Goal: Task Accomplishment & Management: Manage account settings

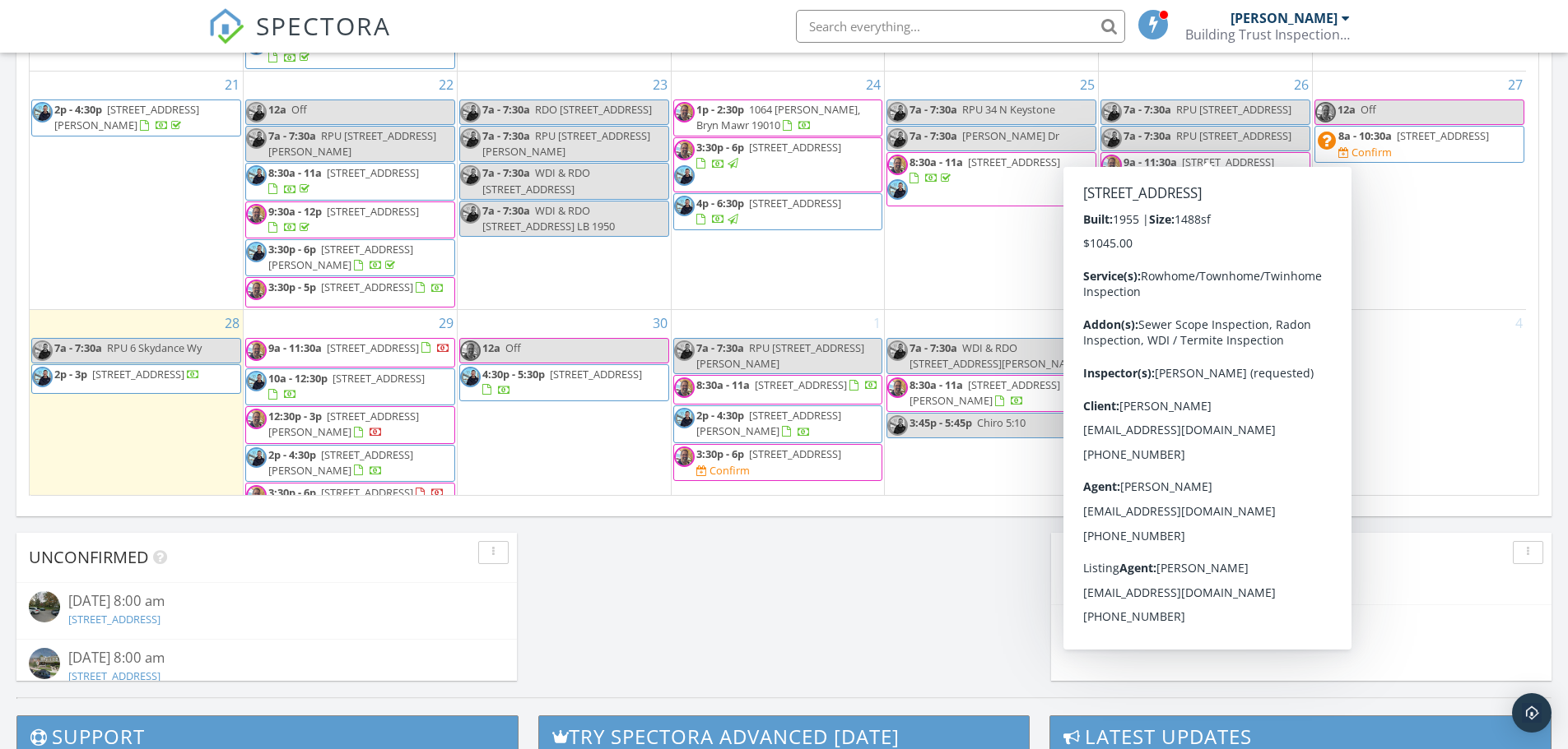
scroll to position [1069, 0]
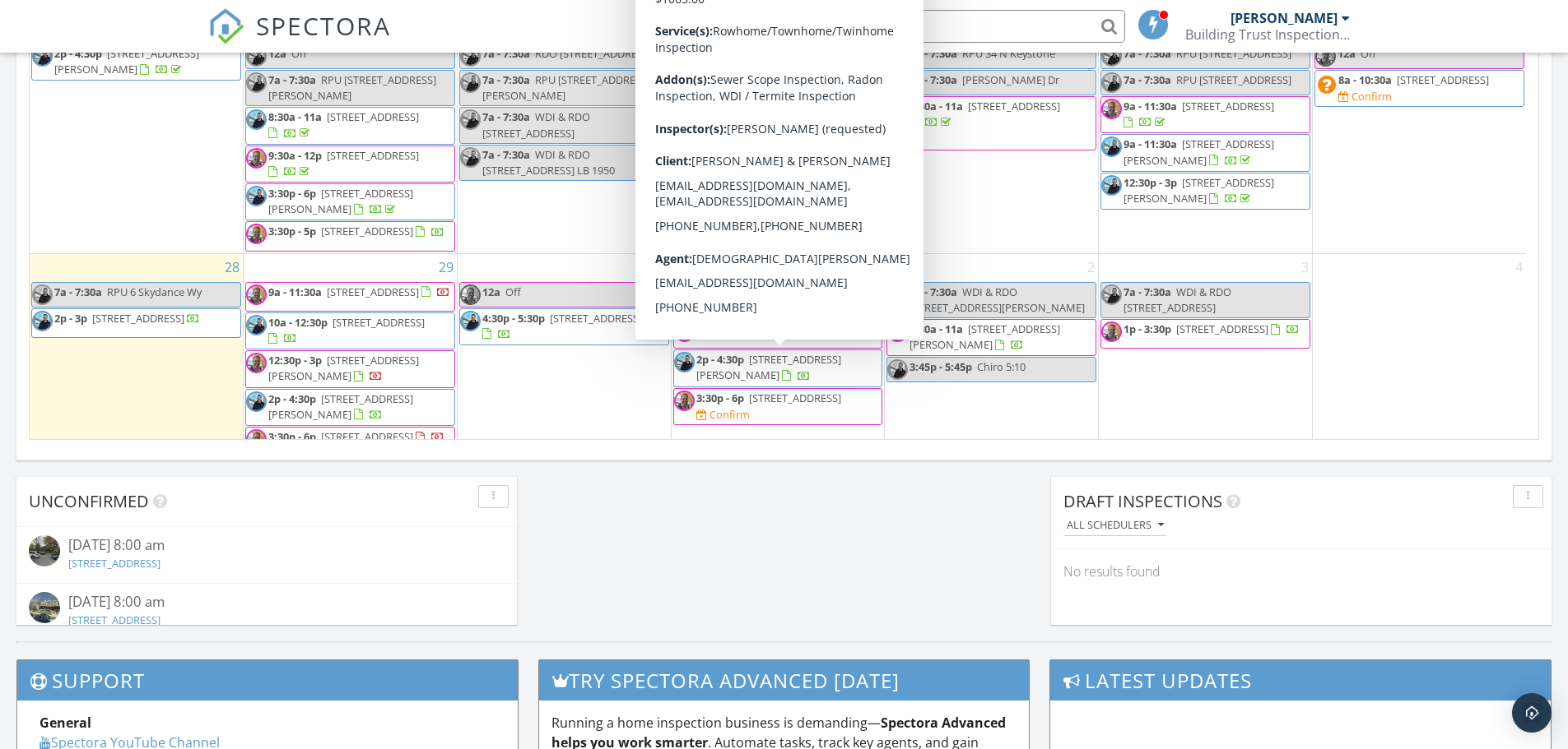
click at [768, 391] on span "1721 N 4th St, Philadelphia 19122" at bounding box center [794, 398] width 92 height 15
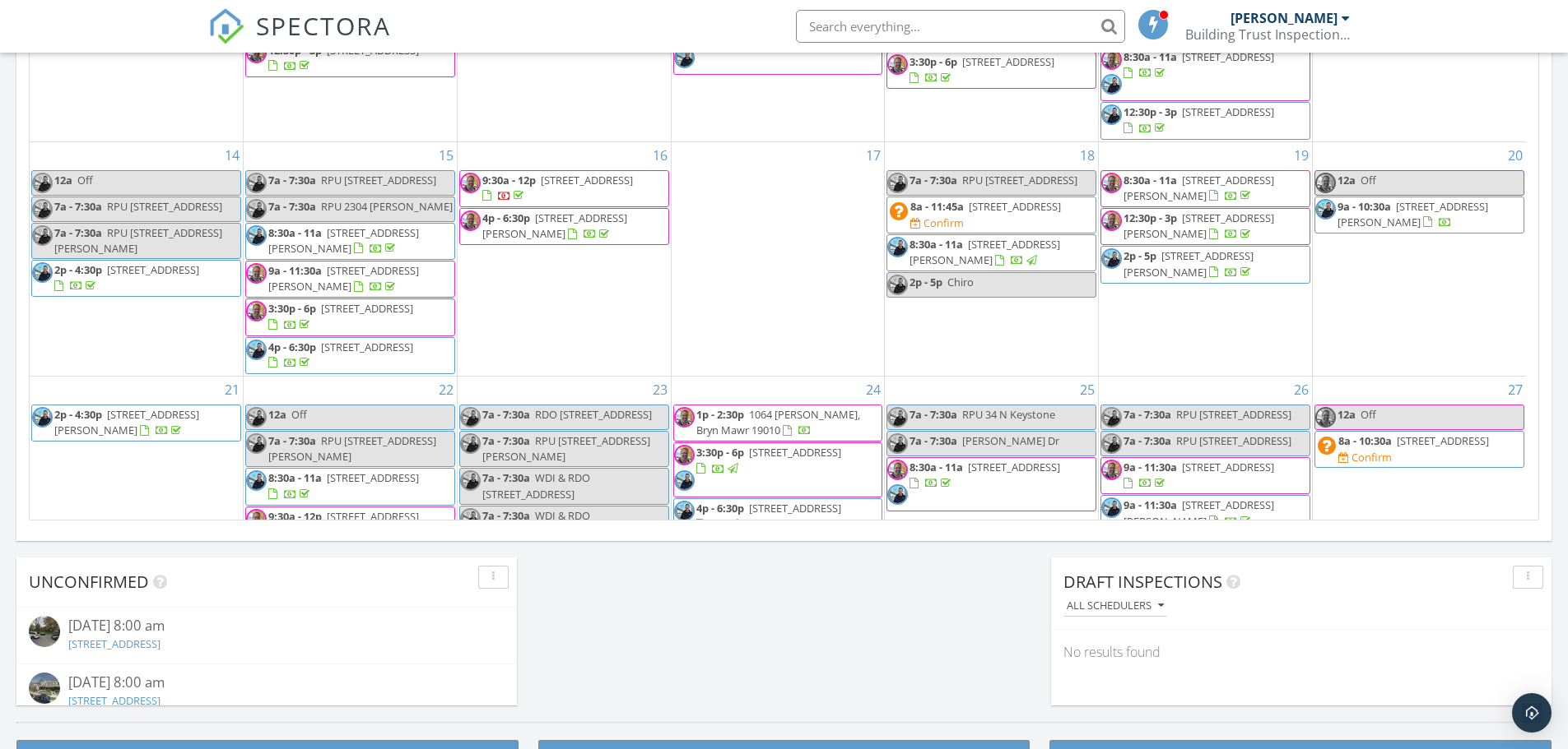
scroll to position [454, 0]
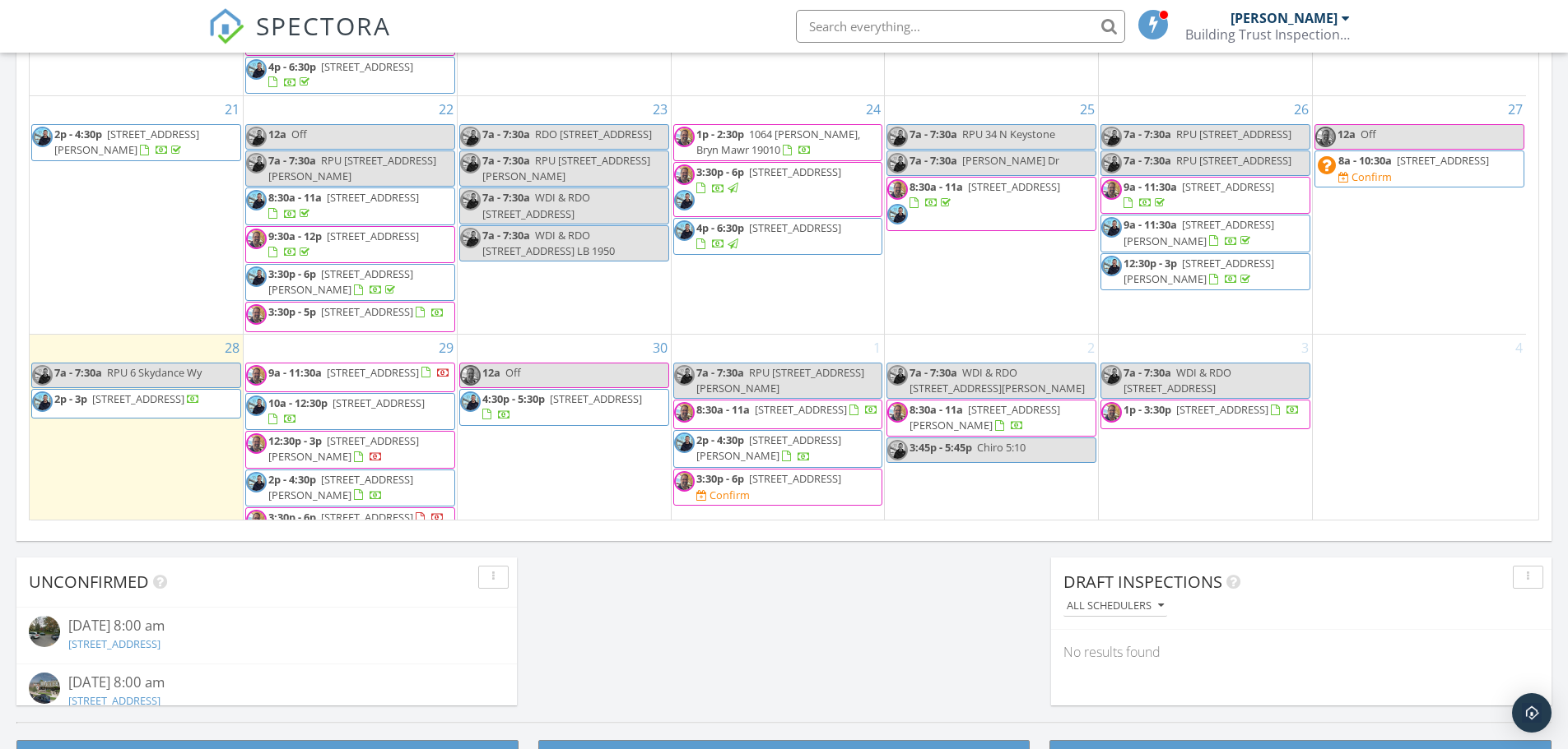
click at [749, 488] on div "Confirm" at bounding box center [722, 496] width 53 height 16
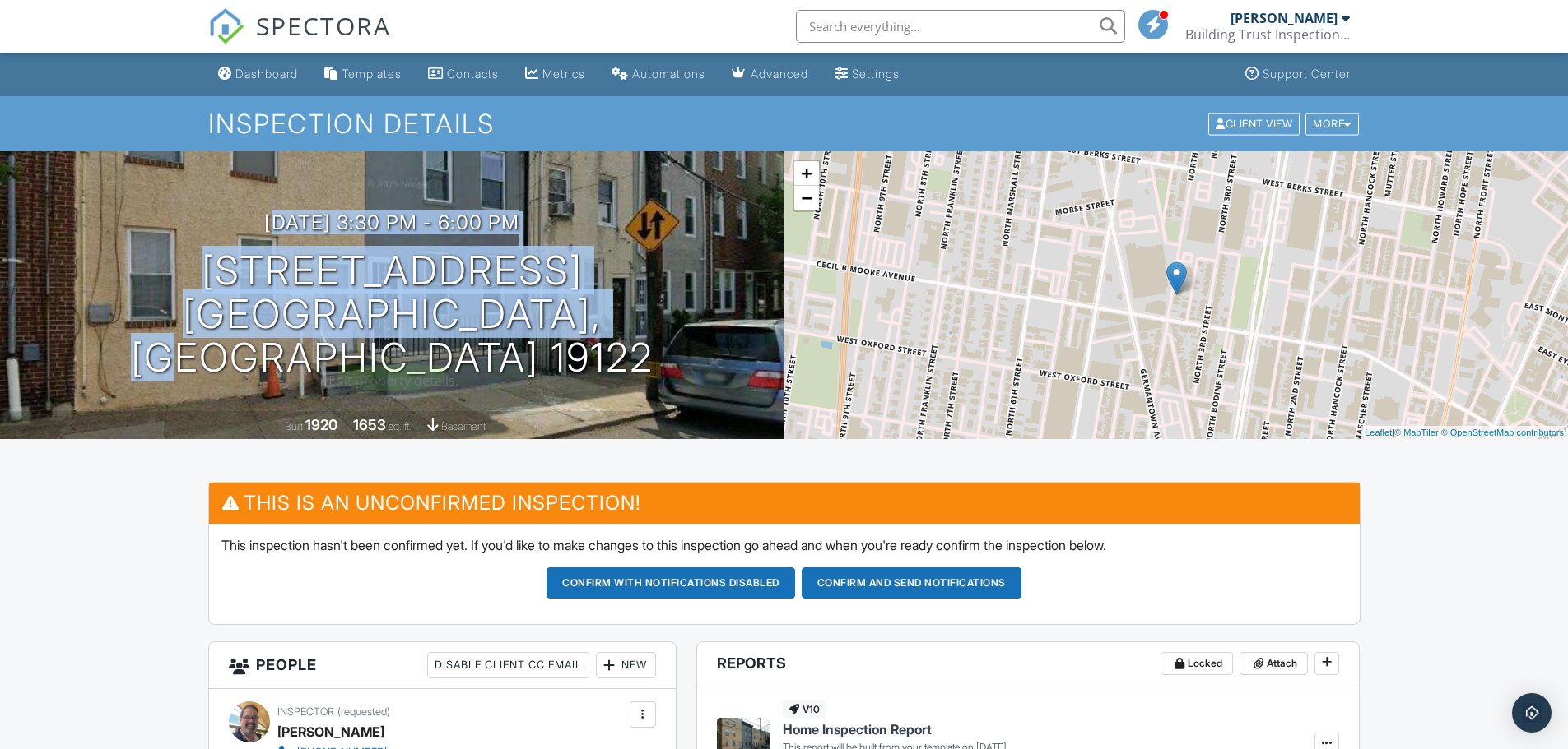
drag, startPoint x: 215, startPoint y: 270, endPoint x: 626, endPoint y: 329, distance: 415.2
click at [587, 318] on div "10/01/2025 3:30 pm - 6:00 pm 1721 N 4th St Philadelphia, PA 19122" at bounding box center [392, 295] width 784 height 168
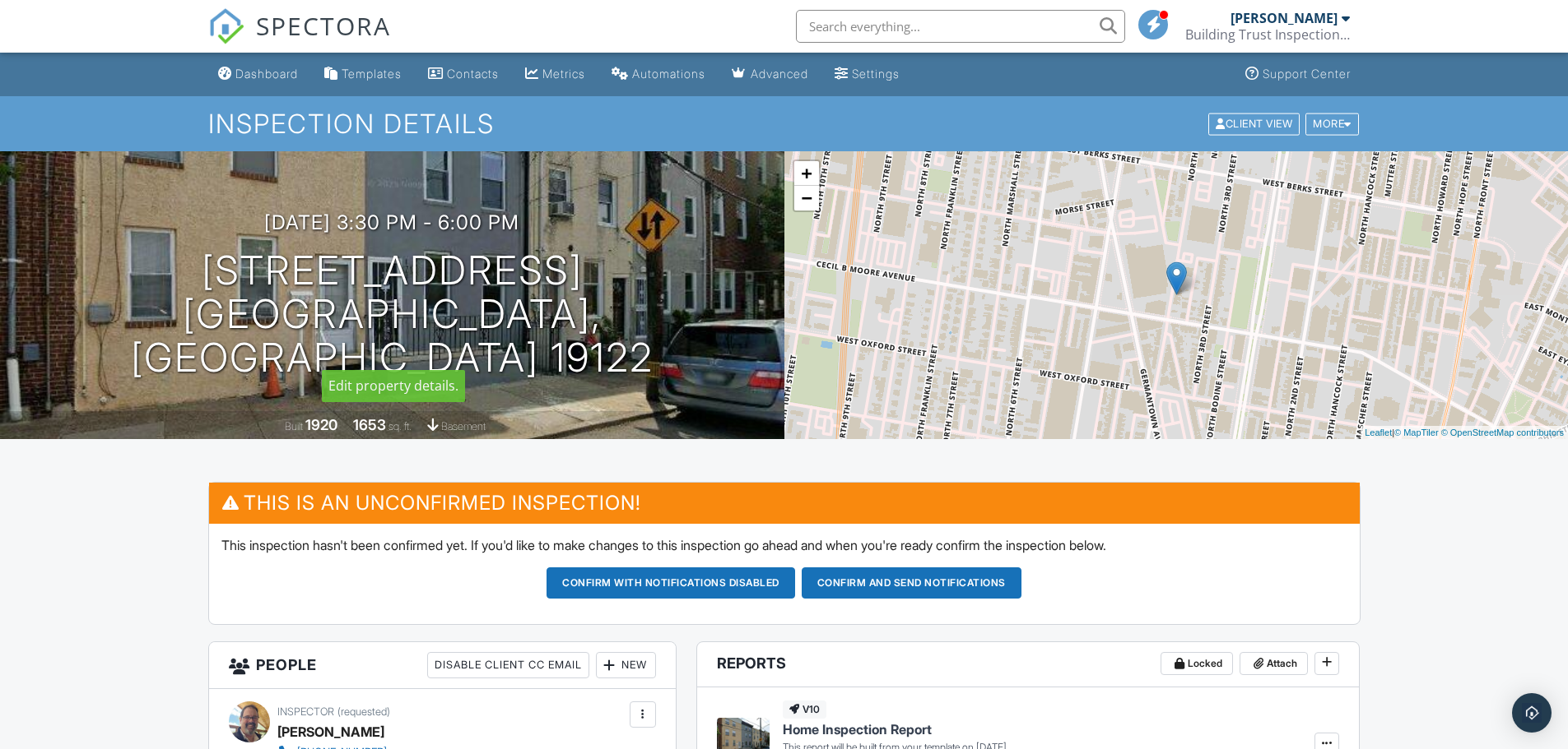
click at [661, 360] on div "10/01/2025 3:30 pm - 6:00 pm 1721 N 4th St Philadelphia, PA 19122 Built 1920 16…" at bounding box center [392, 295] width 784 height 288
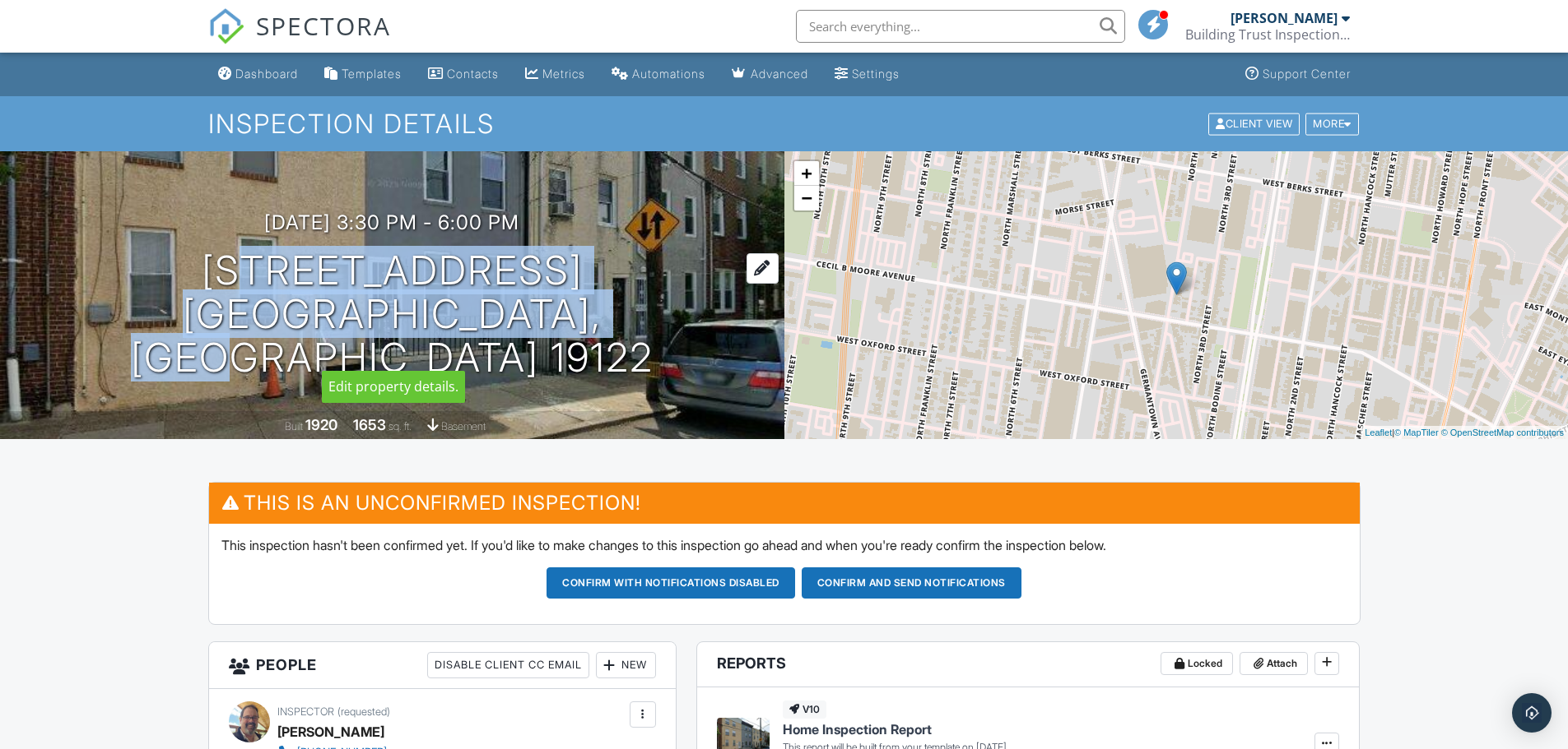
drag, startPoint x: 661, startPoint y: 361, endPoint x: 272, endPoint y: 307, distance: 392.7
click at [272, 307] on div "10/01/2025 3:30 pm - 6:00 pm 1721 N 4th St Philadelphia, PA 19122 Built 1920 16…" at bounding box center [392, 295] width 784 height 288
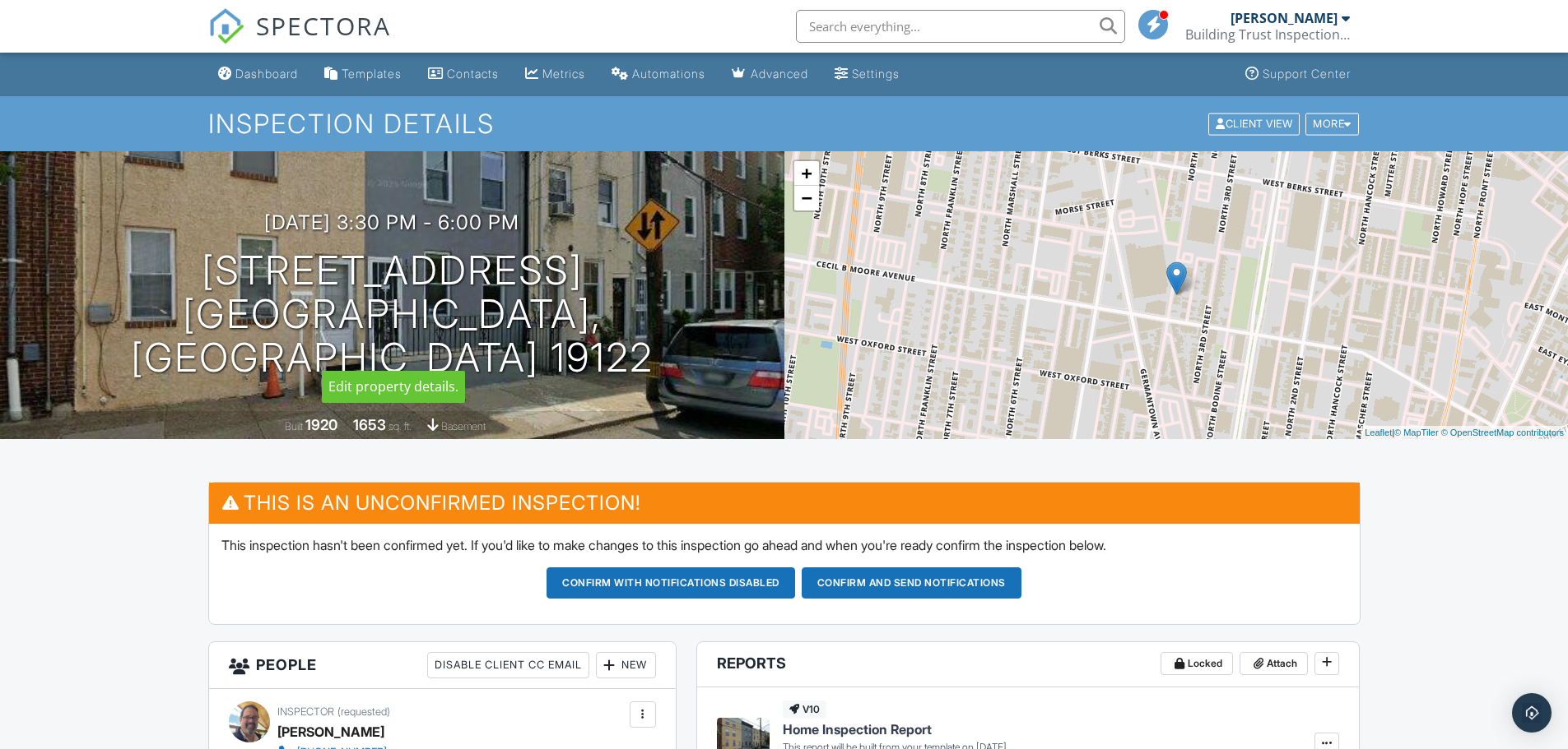
click at [714, 363] on div "10/01/2025 3:30 pm - 6:00 pm 1721 N 4th St Philadelphia, PA 19122 Built 1920 16…" at bounding box center [392, 295] width 784 height 288
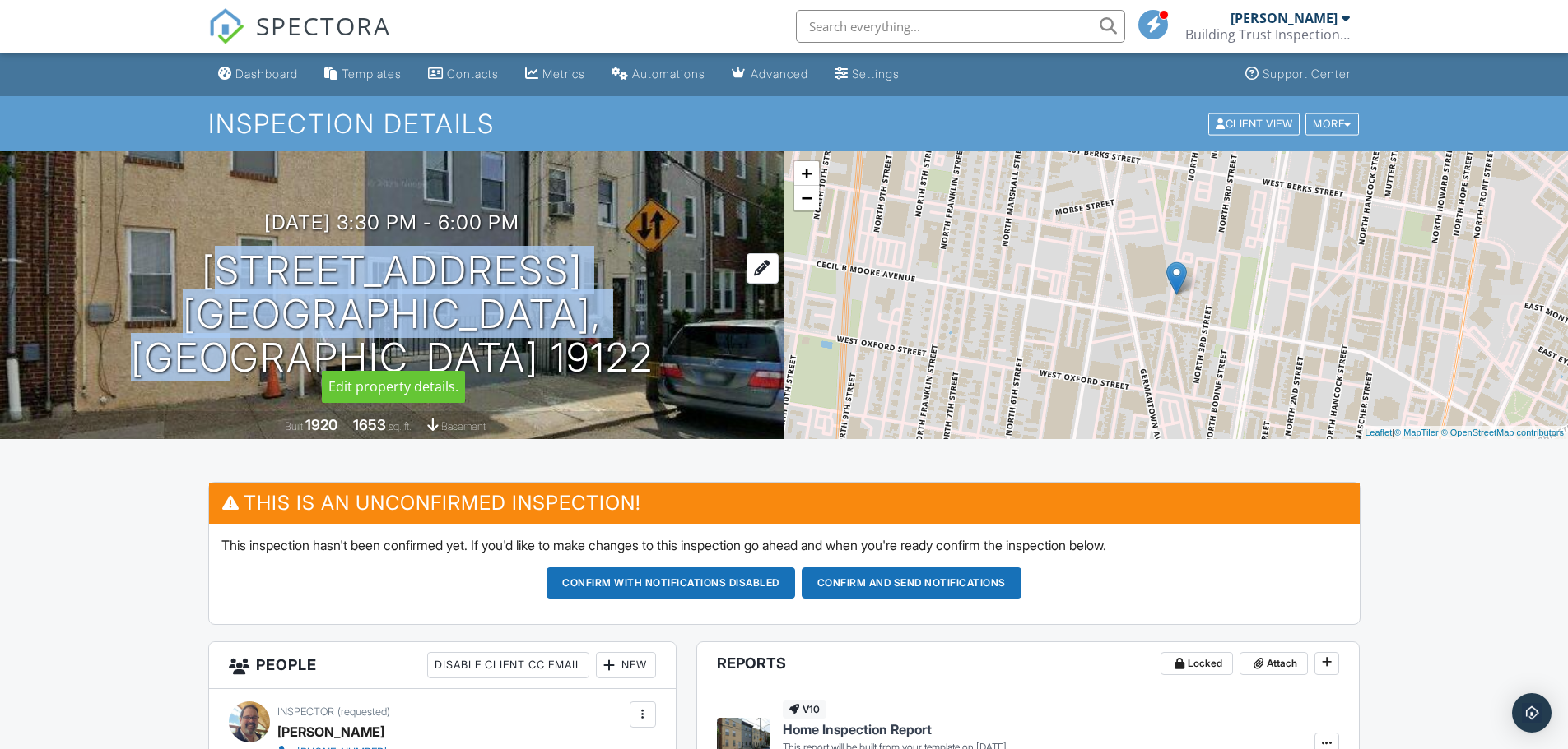
drag, startPoint x: 670, startPoint y: 365, endPoint x: 253, endPoint y: 304, distance: 421.4
click at [253, 304] on div "10/01/2025 3:30 pm - 6:00 pm 1721 N 4th St Philadelphia, PA 19122 Built 1920 16…" at bounding box center [392, 295] width 784 height 288
click at [235, 73] on link "Dashboard" at bounding box center [258, 74] width 93 height 31
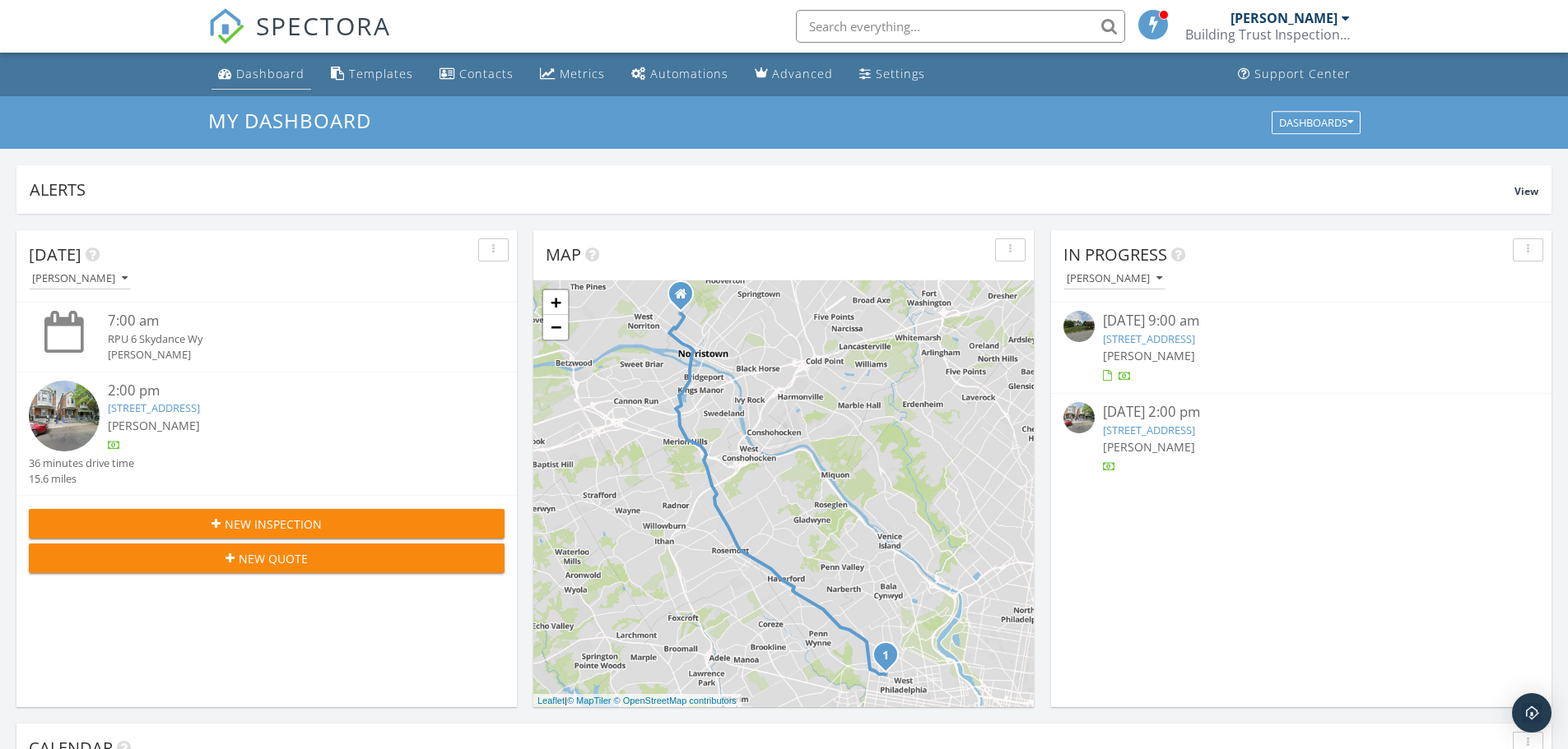
click at [284, 78] on div "Dashboard" at bounding box center [270, 73] width 68 height 16
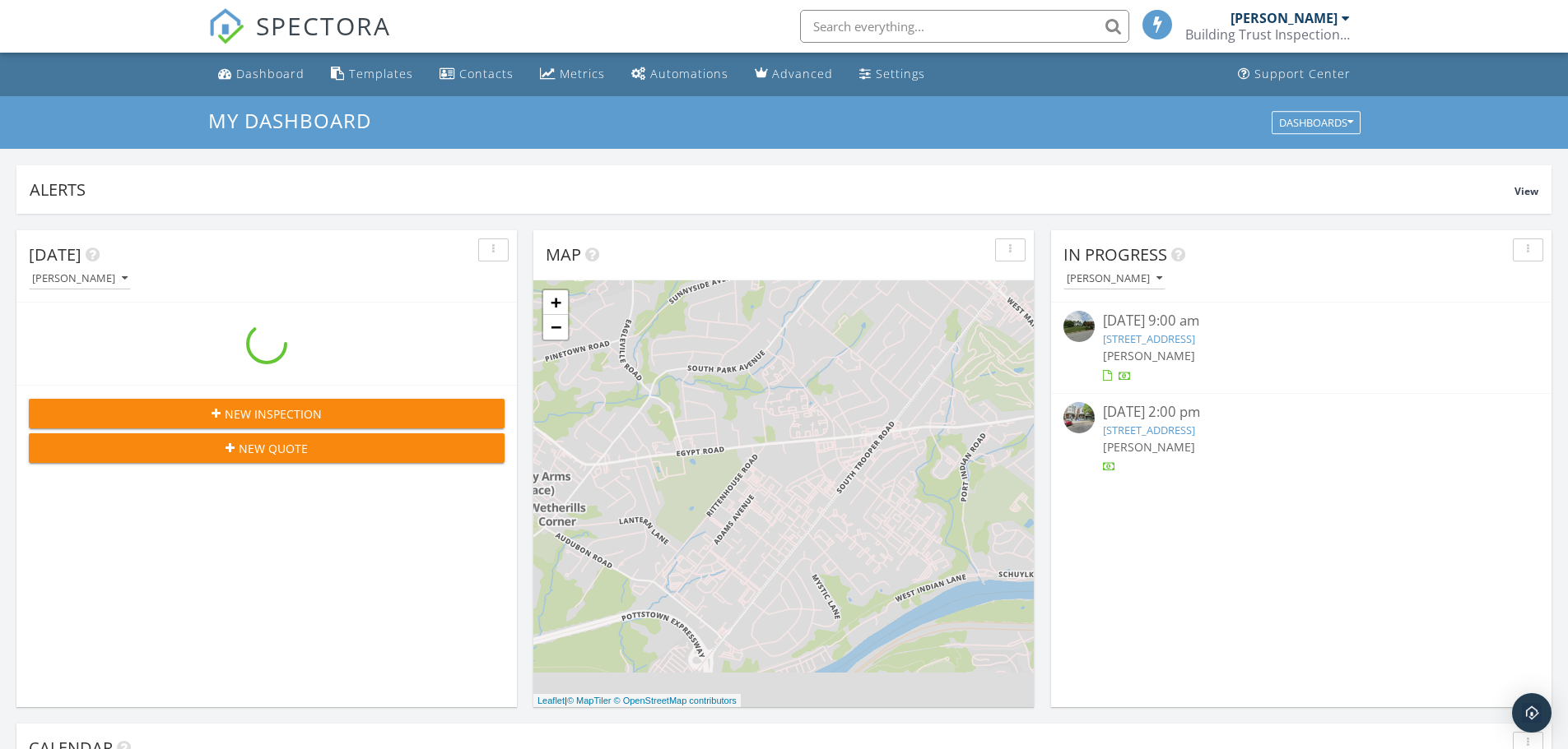
scroll to position [1522, 1593]
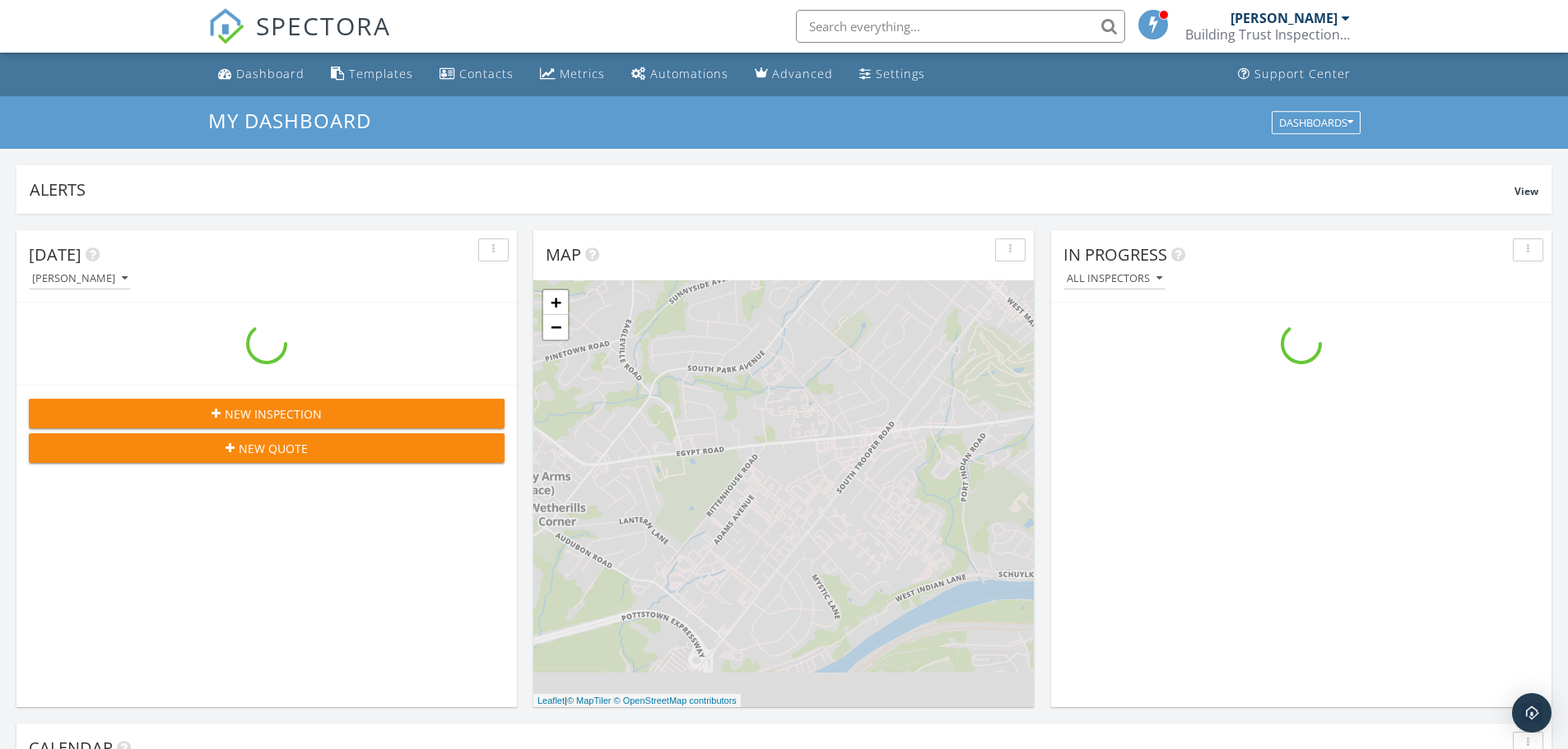
scroll to position [1522, 1593]
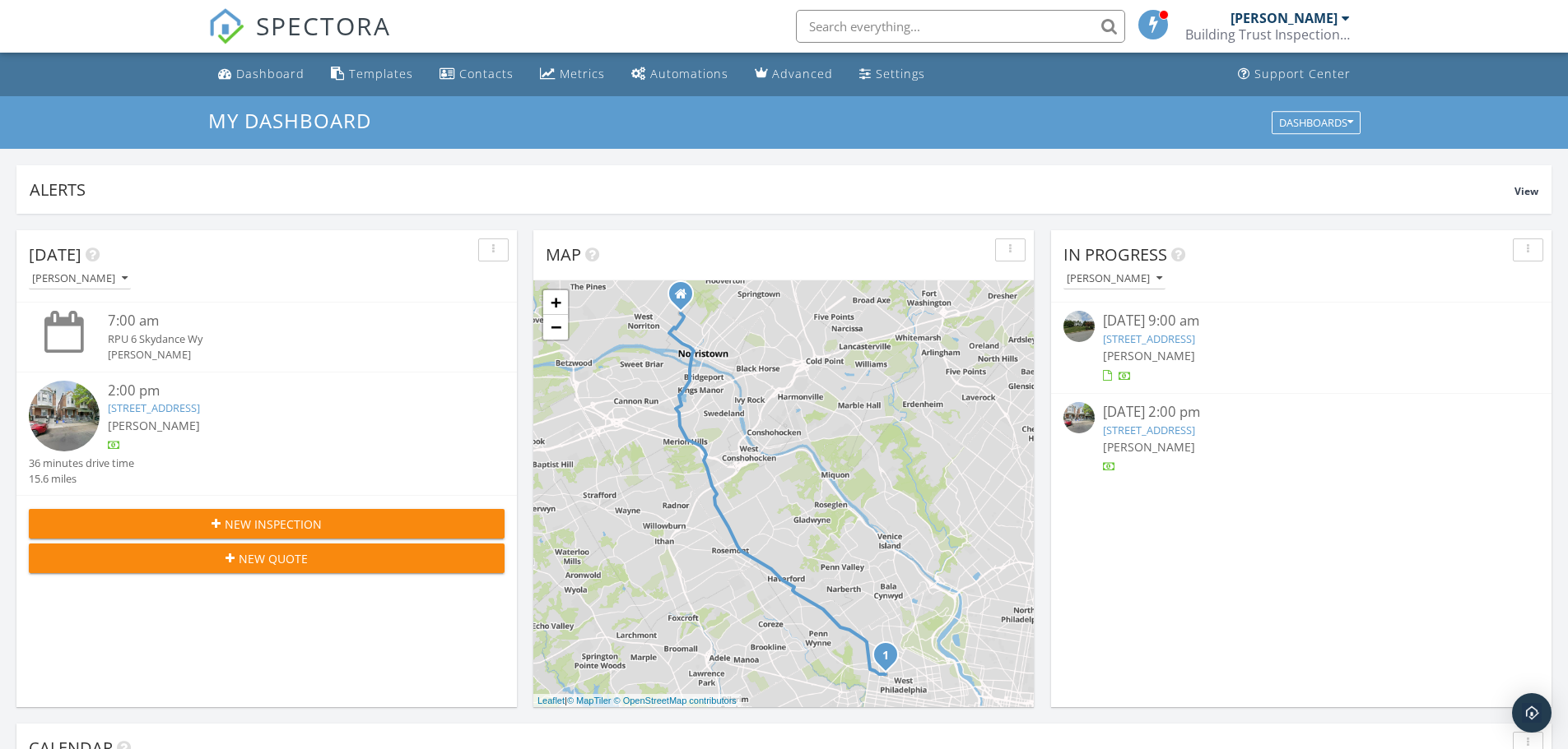
click at [926, 20] on input "text" at bounding box center [960, 26] width 329 height 33
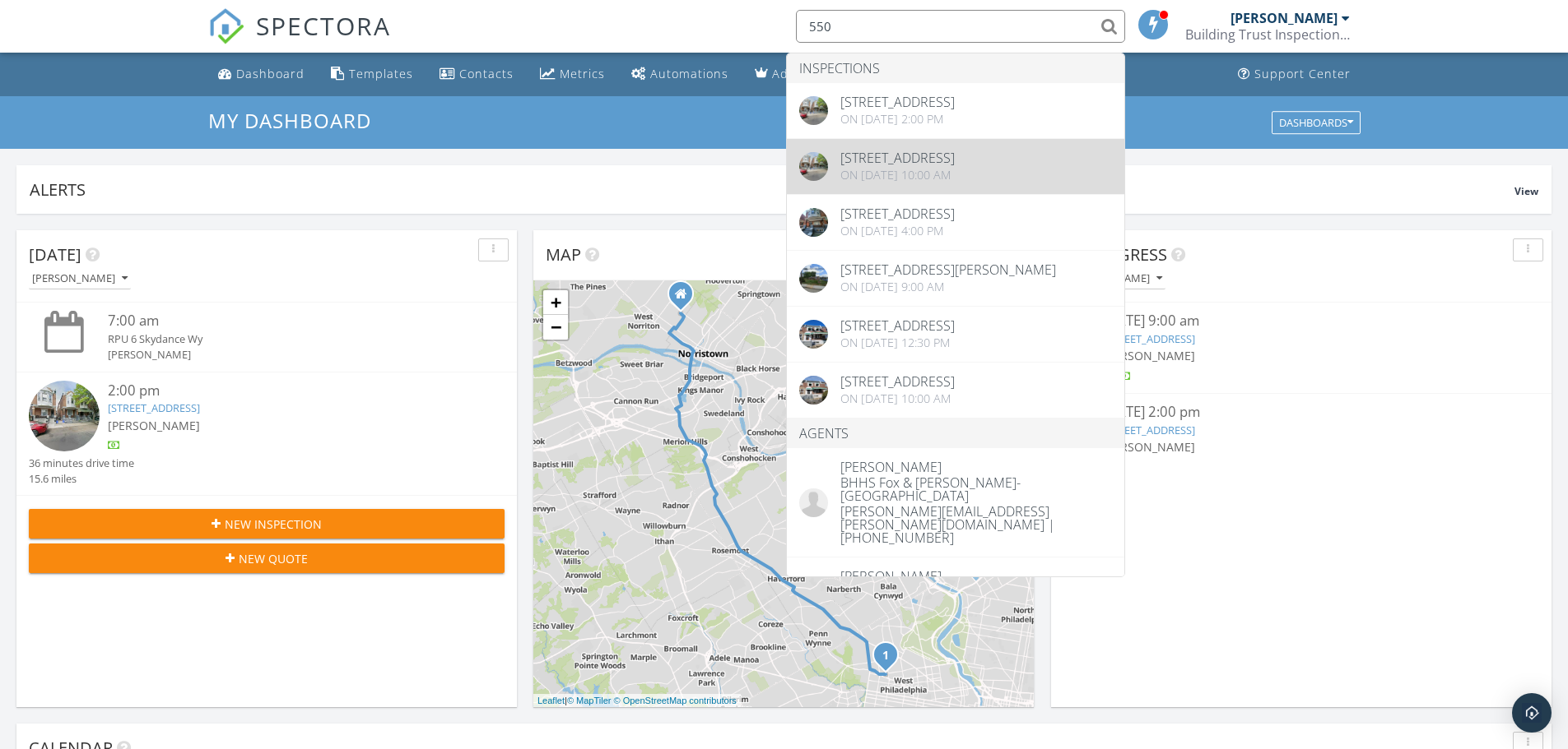
type input "550"
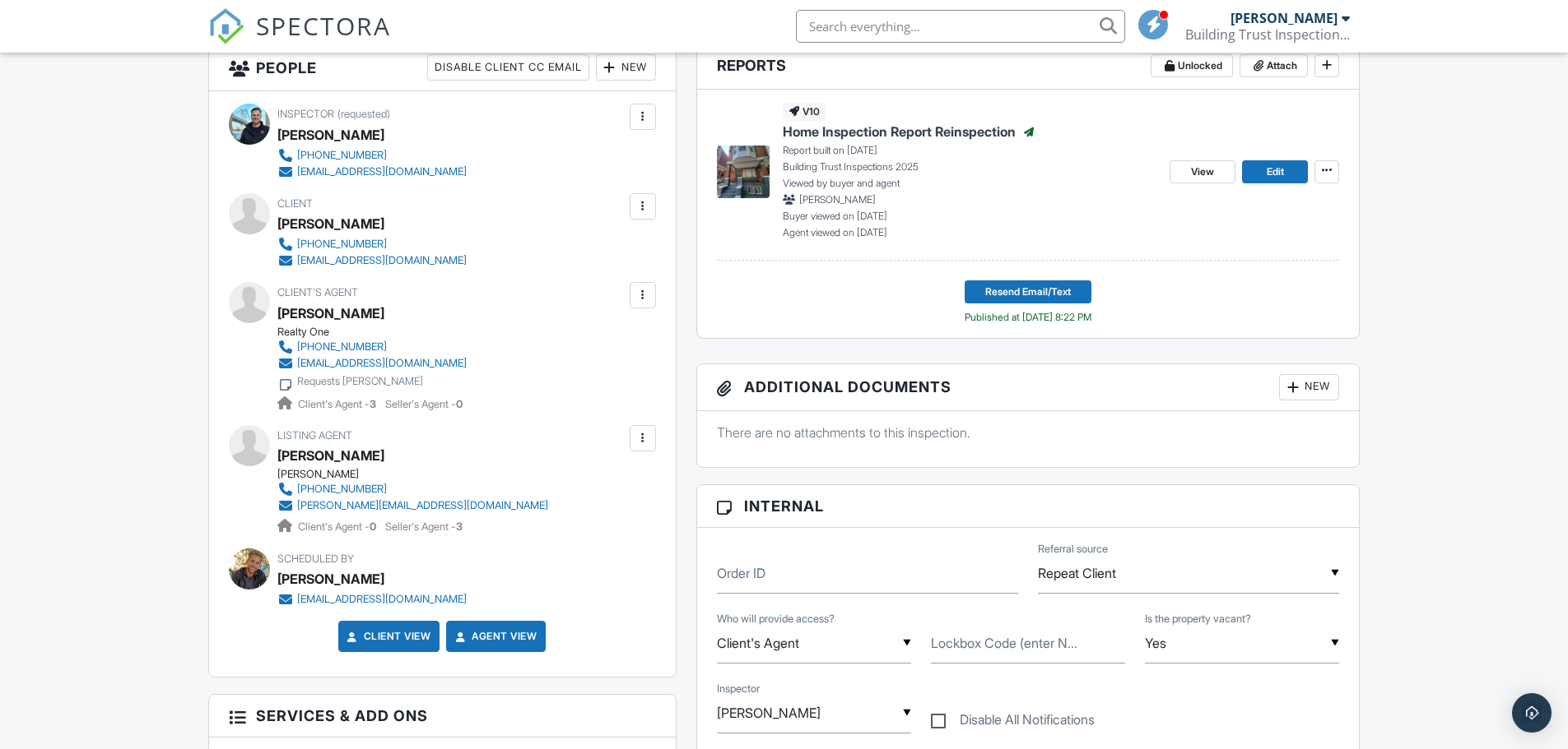
scroll to position [164, 0]
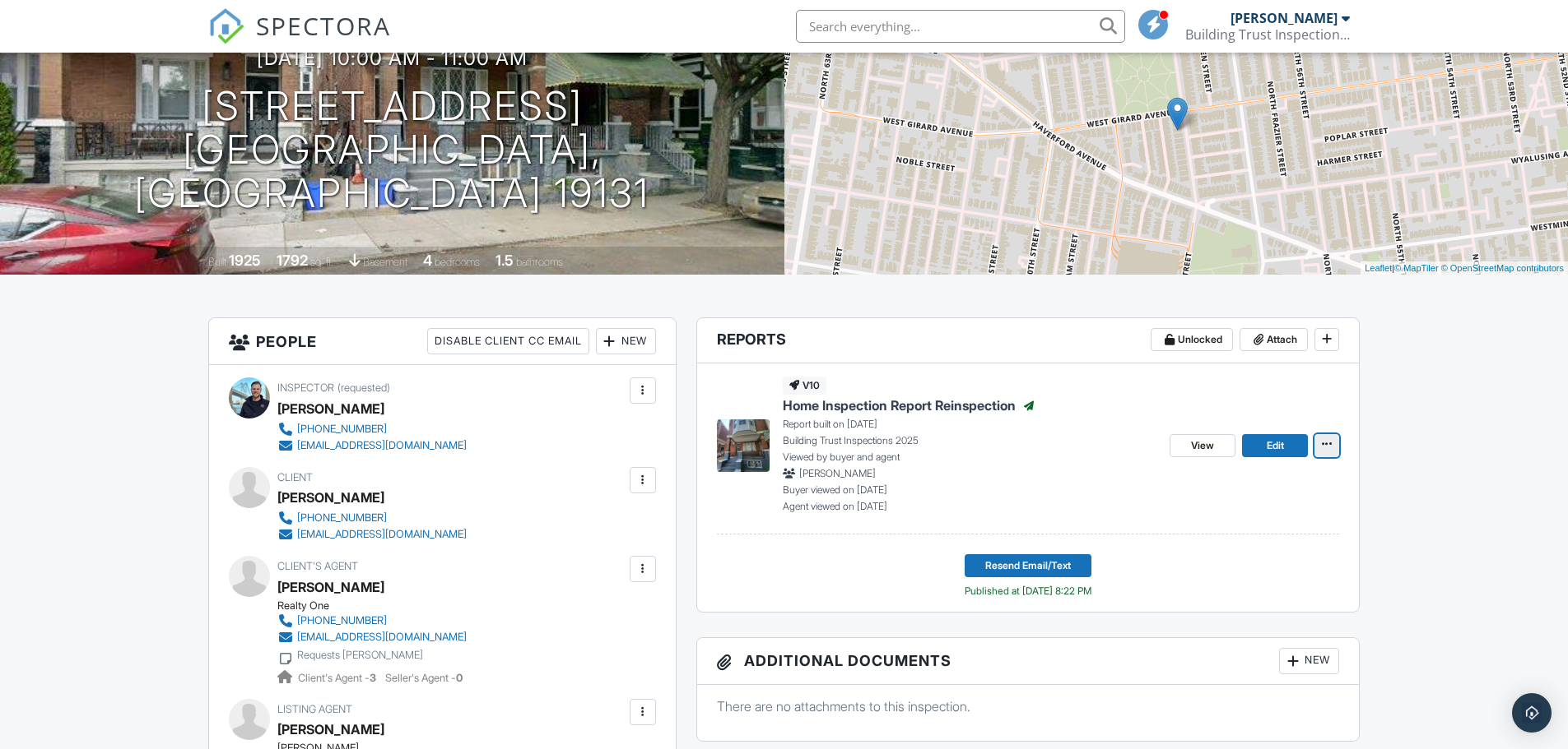
click at [1335, 449] on span at bounding box center [1327, 444] width 17 height 17
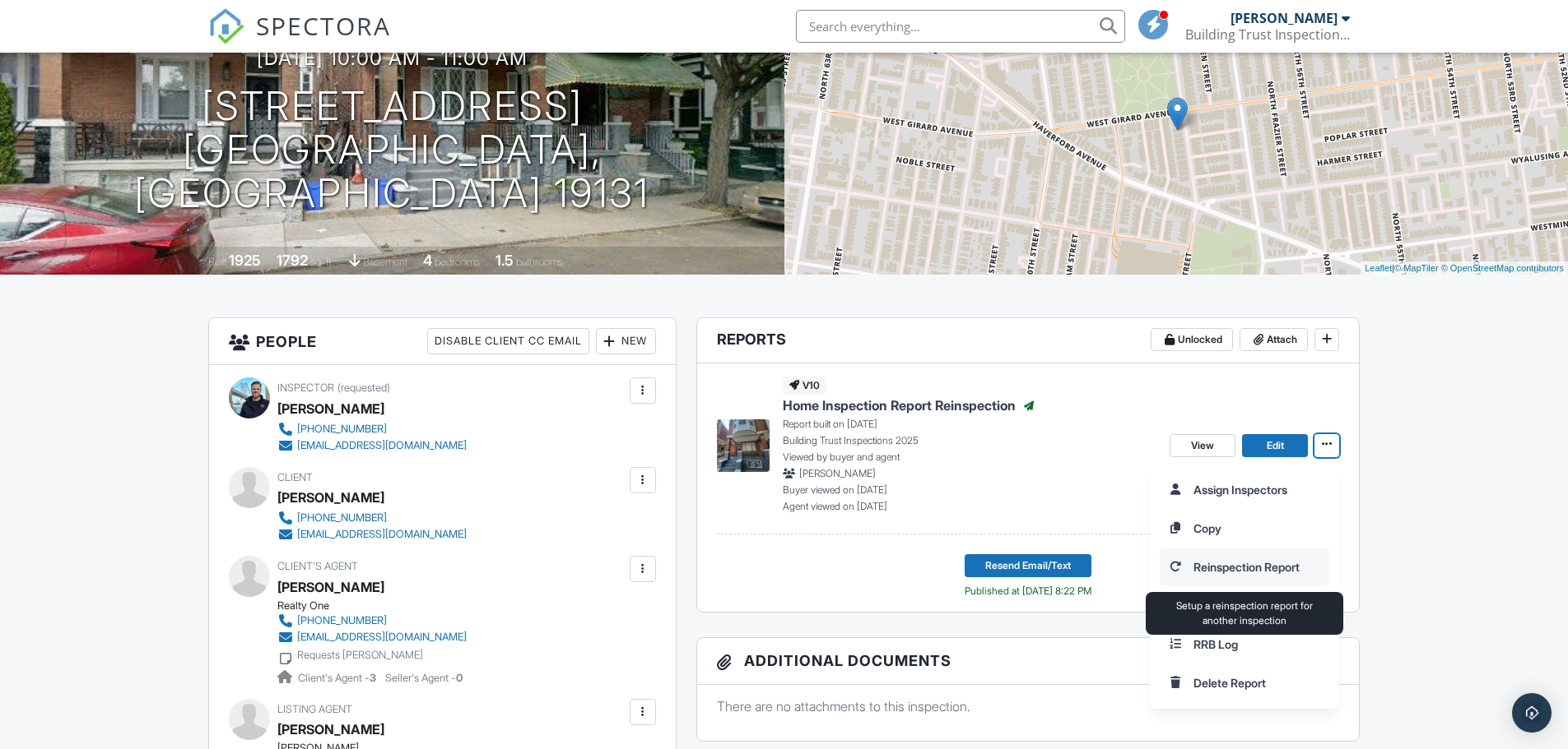
click at [1251, 561] on input "Reinspection Report" at bounding box center [1244, 567] width 168 height 37
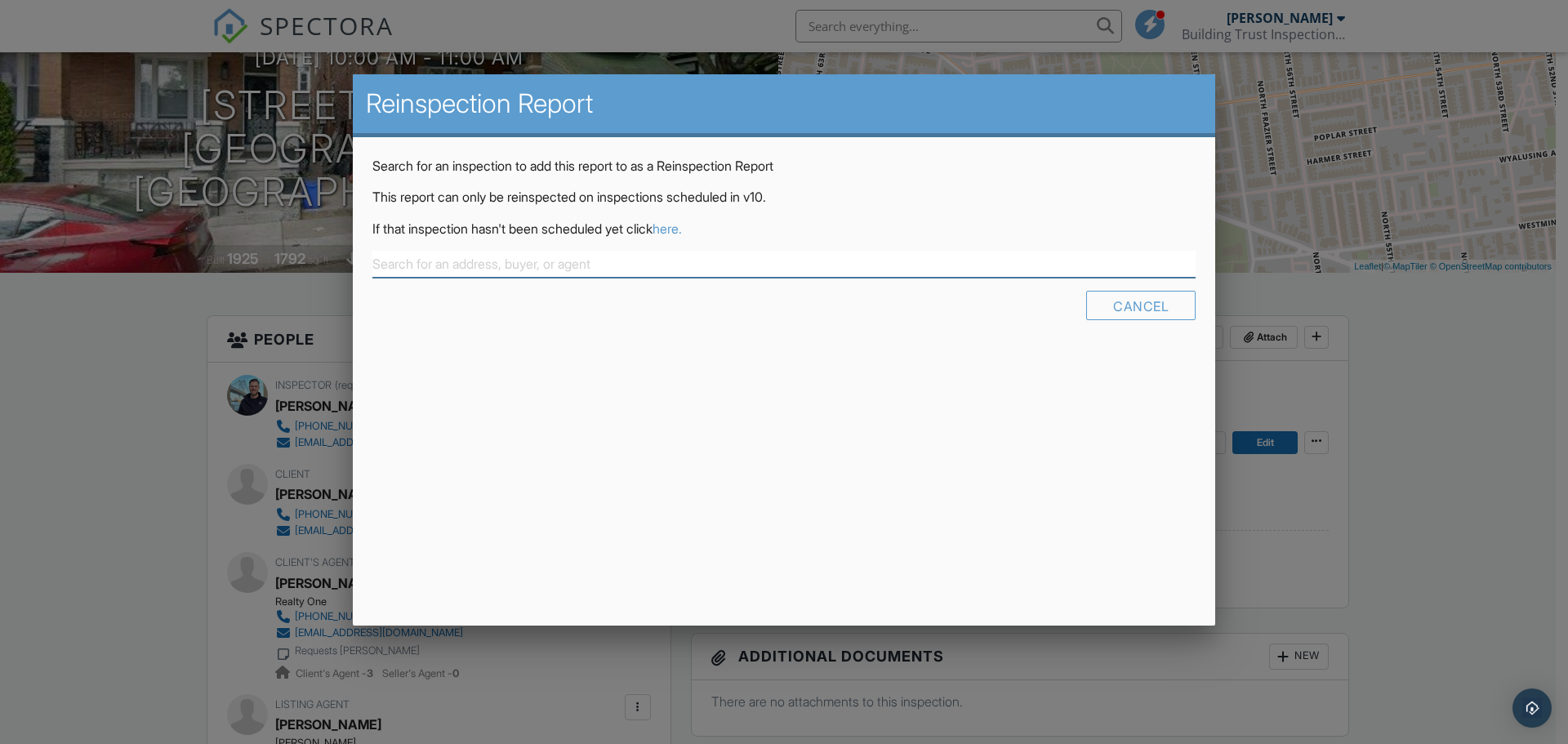
click at [523, 268] on input "text" at bounding box center [784, 264] width 823 height 27
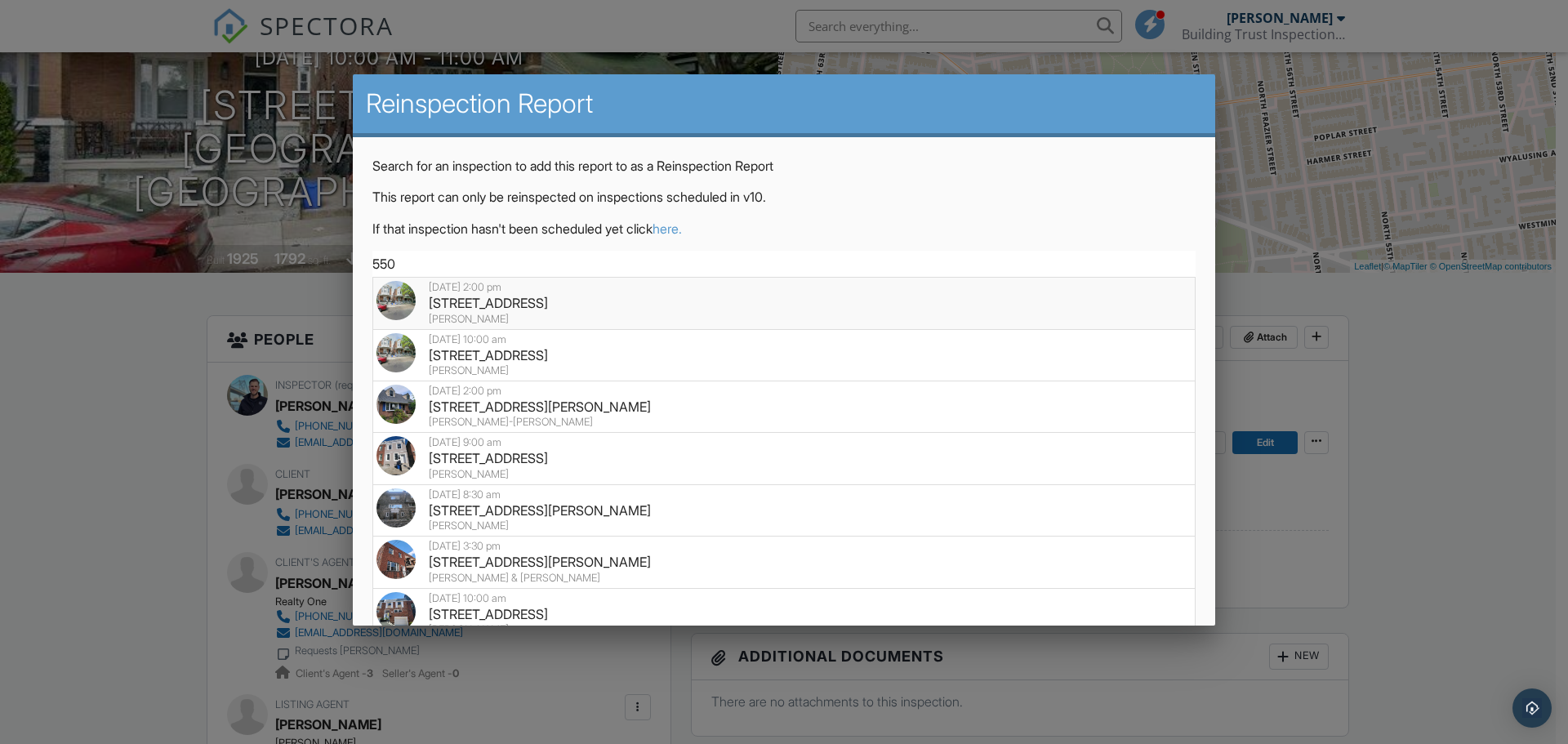
click at [594, 306] on div "550 N 58th St , Philadelphia, PA 19131" at bounding box center [784, 303] width 815 height 18
type input "550 N 58th St , Philadelphia, PA 19131"
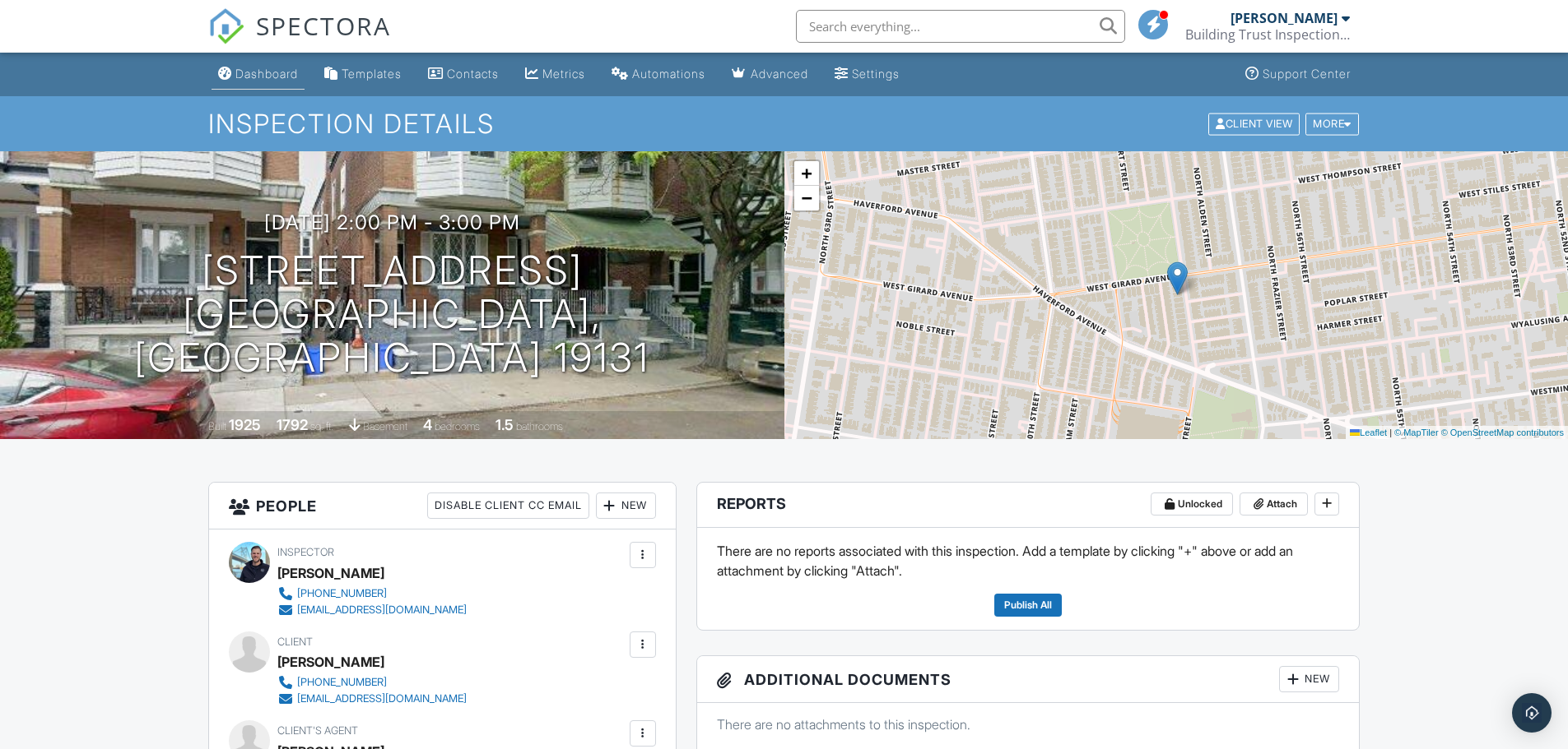
click at [254, 75] on div "Dashboard" at bounding box center [267, 73] width 63 height 14
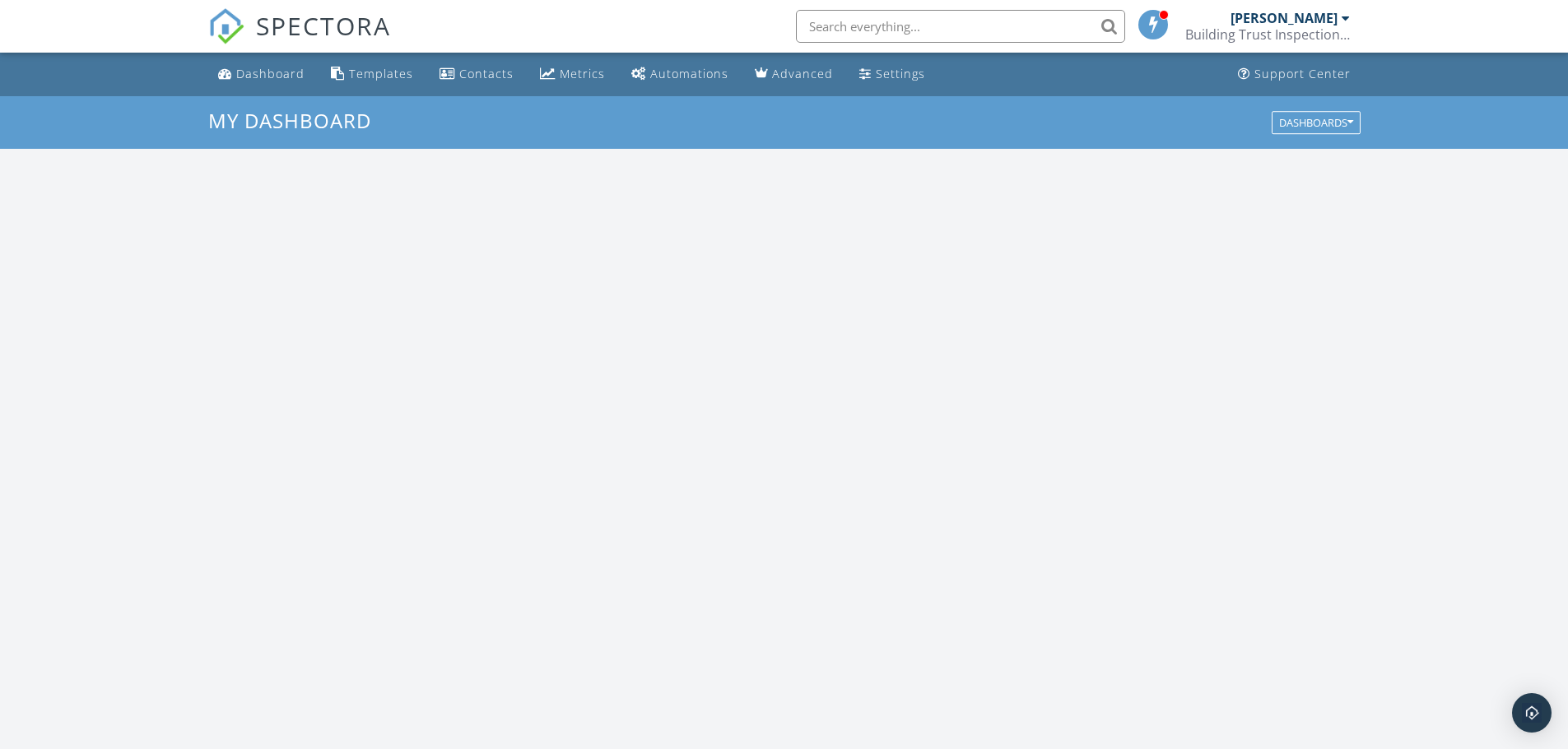
scroll to position [1522, 1593]
